Goal: Information Seeking & Learning: Learn about a topic

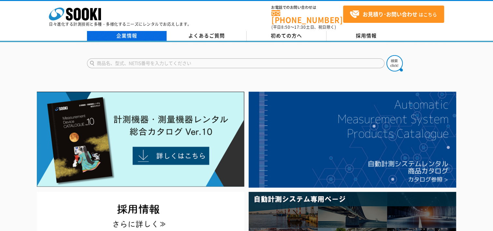
click at [133, 32] on link "企業情報" at bounding box center [127, 36] width 80 height 10
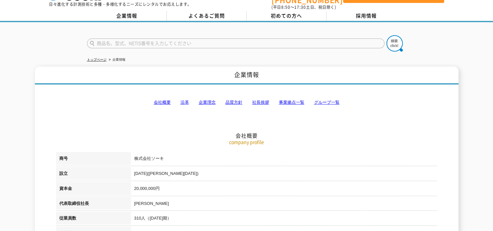
scroll to position [0, 0]
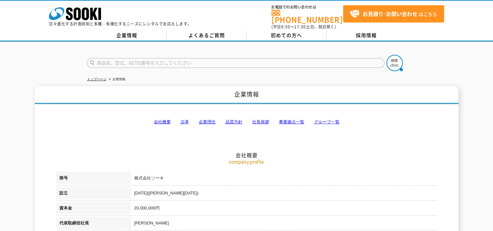
click at [158, 119] on link "会社概要" at bounding box center [162, 121] width 17 height 5
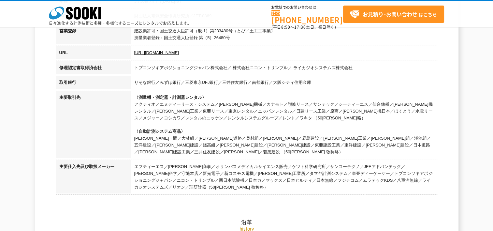
scroll to position [310, 0]
